Goal: Find specific page/section: Find specific page/section

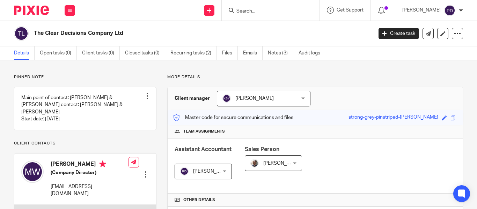
click at [249, 7] on form at bounding box center [273, 10] width 74 height 9
click at [239, 8] on input "Search" at bounding box center [267, 11] width 63 height 6
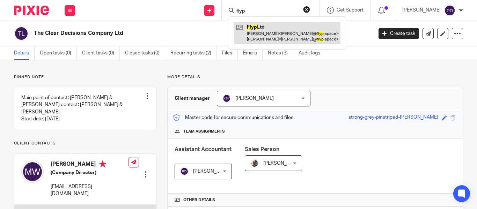
type input "flyp"
click at [237, 32] on link at bounding box center [288, 33] width 106 height 22
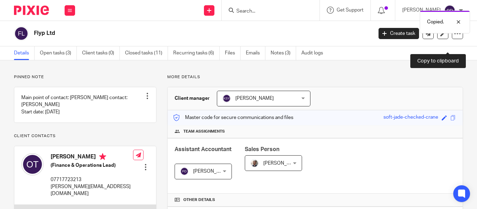
scroll to position [70, 0]
